Goal: Transaction & Acquisition: Purchase product/service

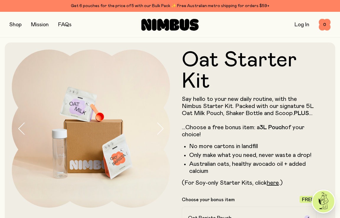
click at [158, 26] on icon at bounding box center [163, 25] width 12 height 12
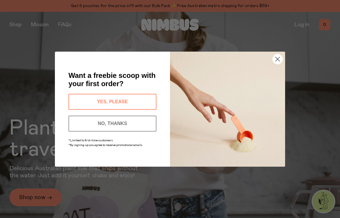
click at [101, 122] on button "NO, THANKS" at bounding box center [112, 124] width 88 height 16
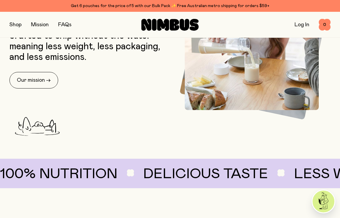
scroll to position [261, 0]
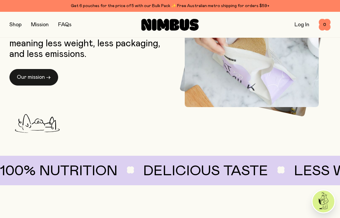
click at [54, 76] on link "Our mission →" at bounding box center [33, 77] width 49 height 17
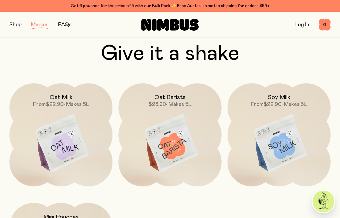
scroll to position [747, 0]
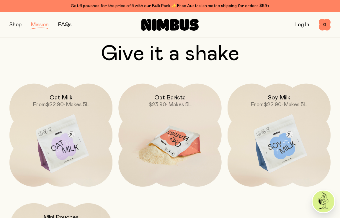
click at [168, 94] on h2 "Oat Barista" at bounding box center [169, 97] width 31 height 7
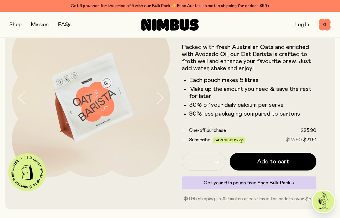
scroll to position [33, 0]
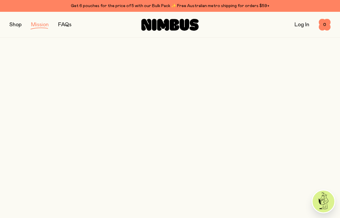
scroll to position [747, 0]
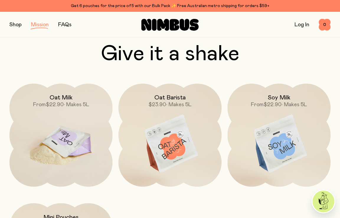
click at [66, 116] on img at bounding box center [60, 143] width 103 height 121
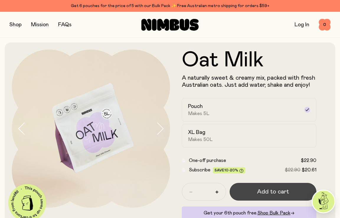
click at [262, 193] on span "Add to cart" at bounding box center [273, 192] width 32 height 8
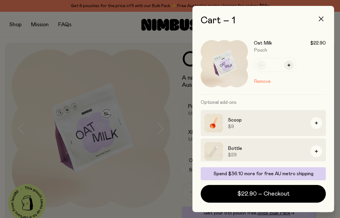
click at [320, 17] on icon "button" at bounding box center [321, 19] width 5 height 5
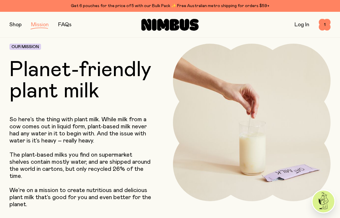
scroll to position [747, 0]
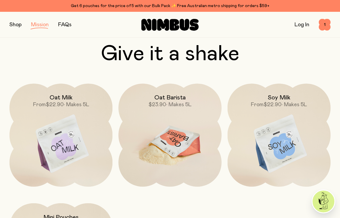
click at [161, 94] on h2 "Oat Barista" at bounding box center [169, 97] width 31 height 7
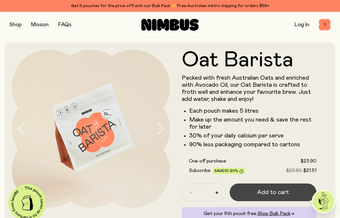
click at [269, 189] on span "Add to cart" at bounding box center [273, 192] width 32 height 8
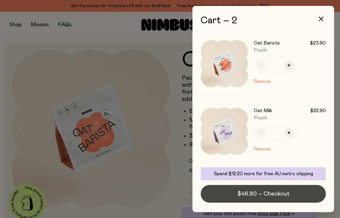
click at [250, 195] on span "$46.80 – Checkout" at bounding box center [263, 194] width 52 height 8
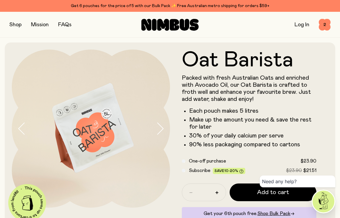
click at [15, 23] on button "button" at bounding box center [15, 25] width 12 height 8
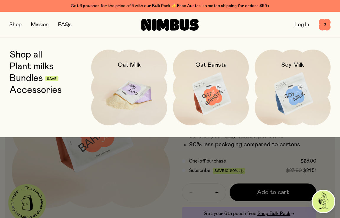
click at [122, 94] on img at bounding box center [129, 94] width 76 height 89
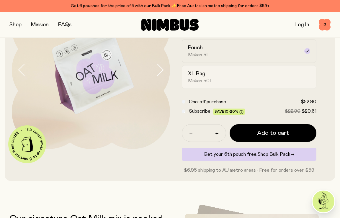
scroll to position [64, 0]
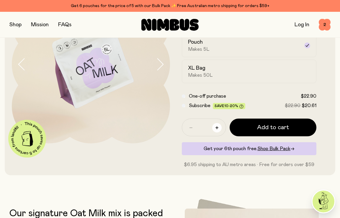
click at [217, 126] on button "button" at bounding box center [216, 127] width 9 height 9
type input "*"
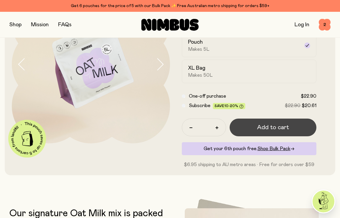
click at [276, 127] on span "Add to cart" at bounding box center [273, 127] width 32 height 8
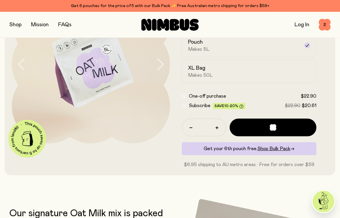
scroll to position [0, 0]
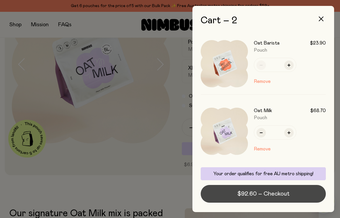
click at [249, 195] on span "$92.60 – Checkout" at bounding box center [263, 194] width 52 height 8
